Goal: Browse casually

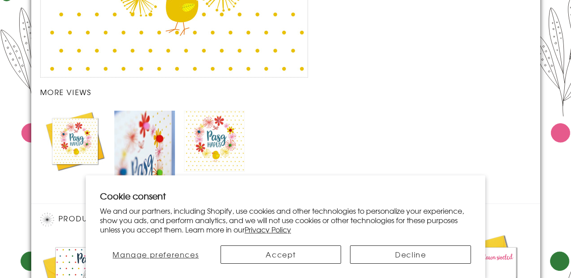
scroll to position [1112, 0]
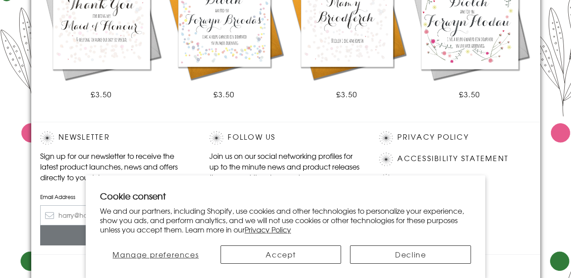
scroll to position [906, 0]
